Goal: Information Seeking & Learning: Find specific page/section

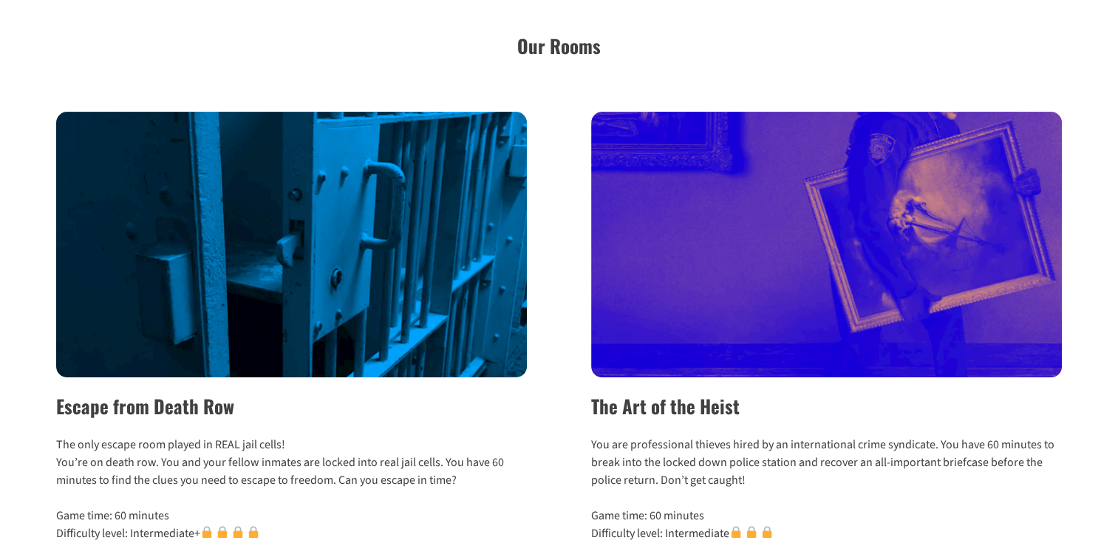
scroll to position [410, 0]
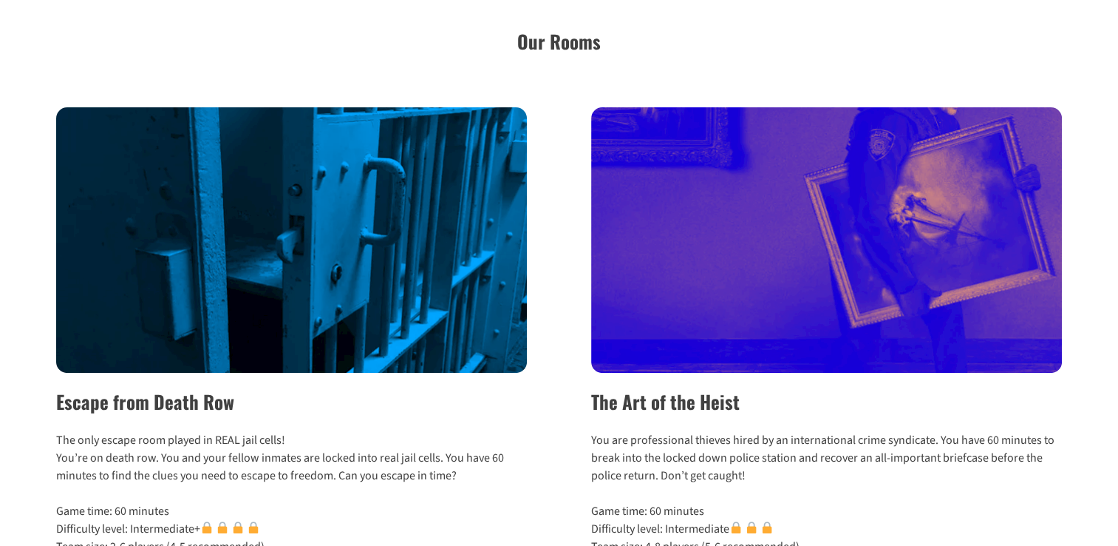
click at [125, 290] on img at bounding box center [292, 239] width 472 height 265
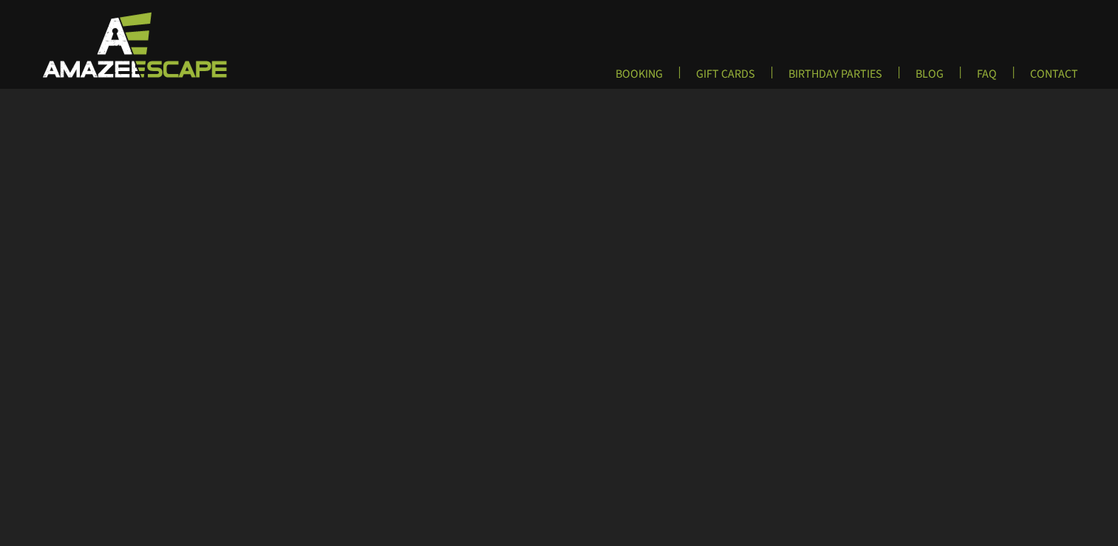
click at [985, 77] on link "FAQ" at bounding box center [987, 79] width 44 height 24
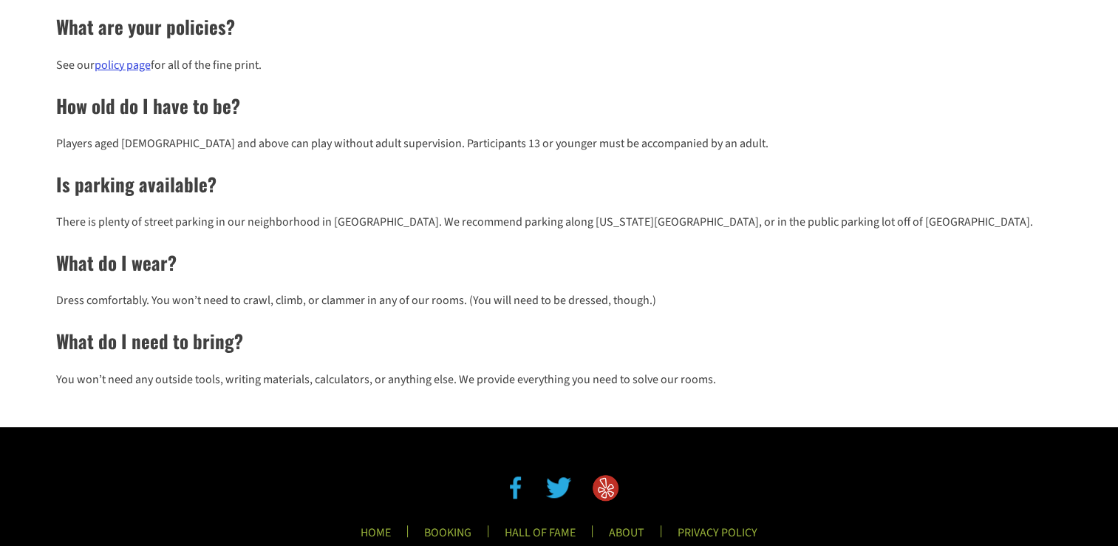
scroll to position [1071, 0]
